Goal: Task Accomplishment & Management: Manage account settings

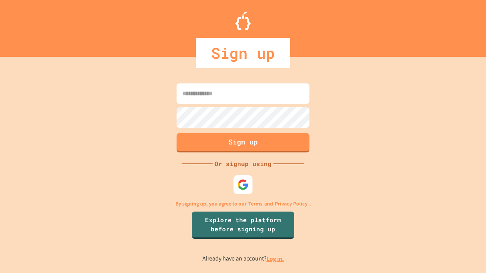
click at [275, 259] on link "Log in." at bounding box center [274, 259] width 17 height 8
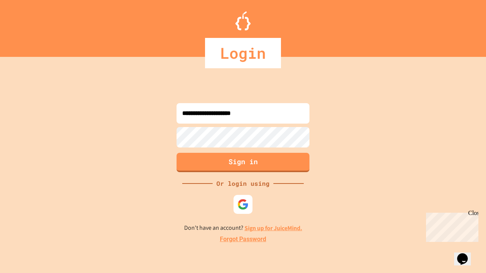
type input "**********"
